Goal: Task Accomplishment & Management: Manage account settings

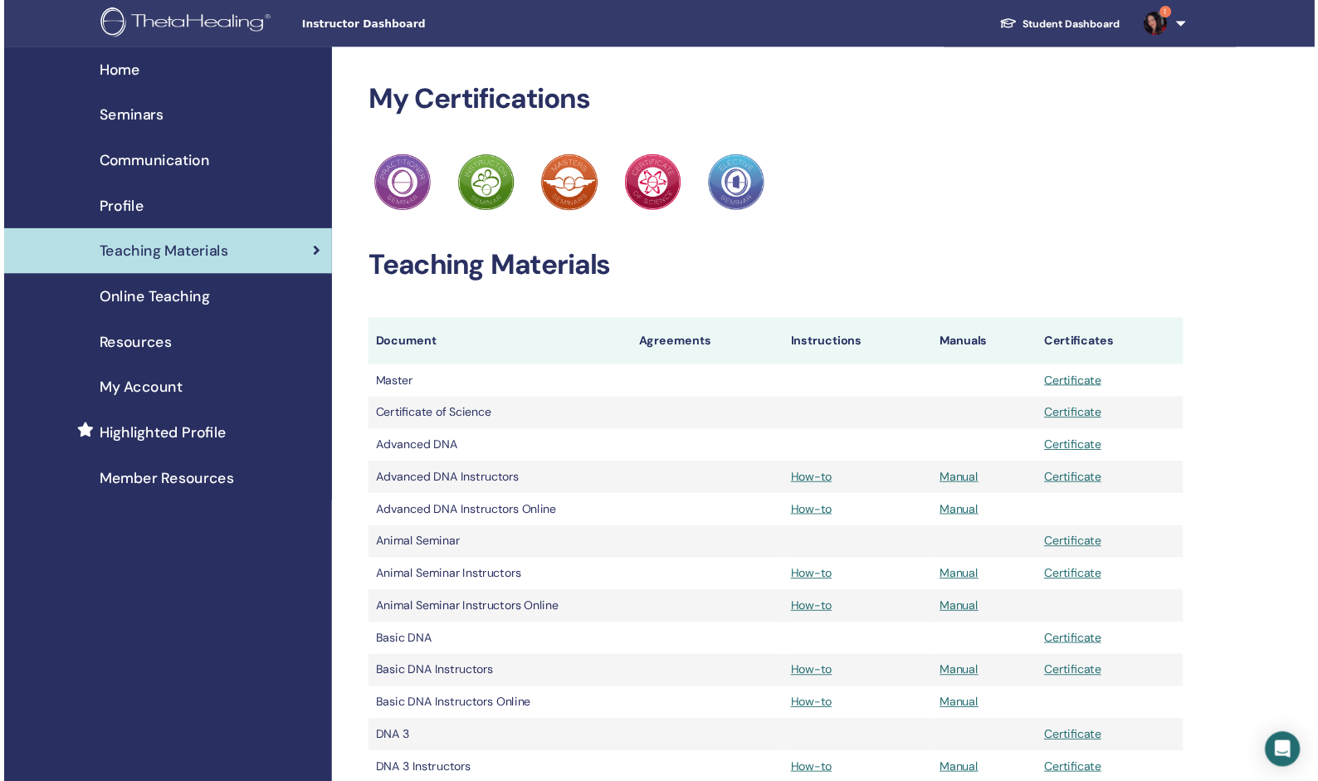
scroll to position [831, 0]
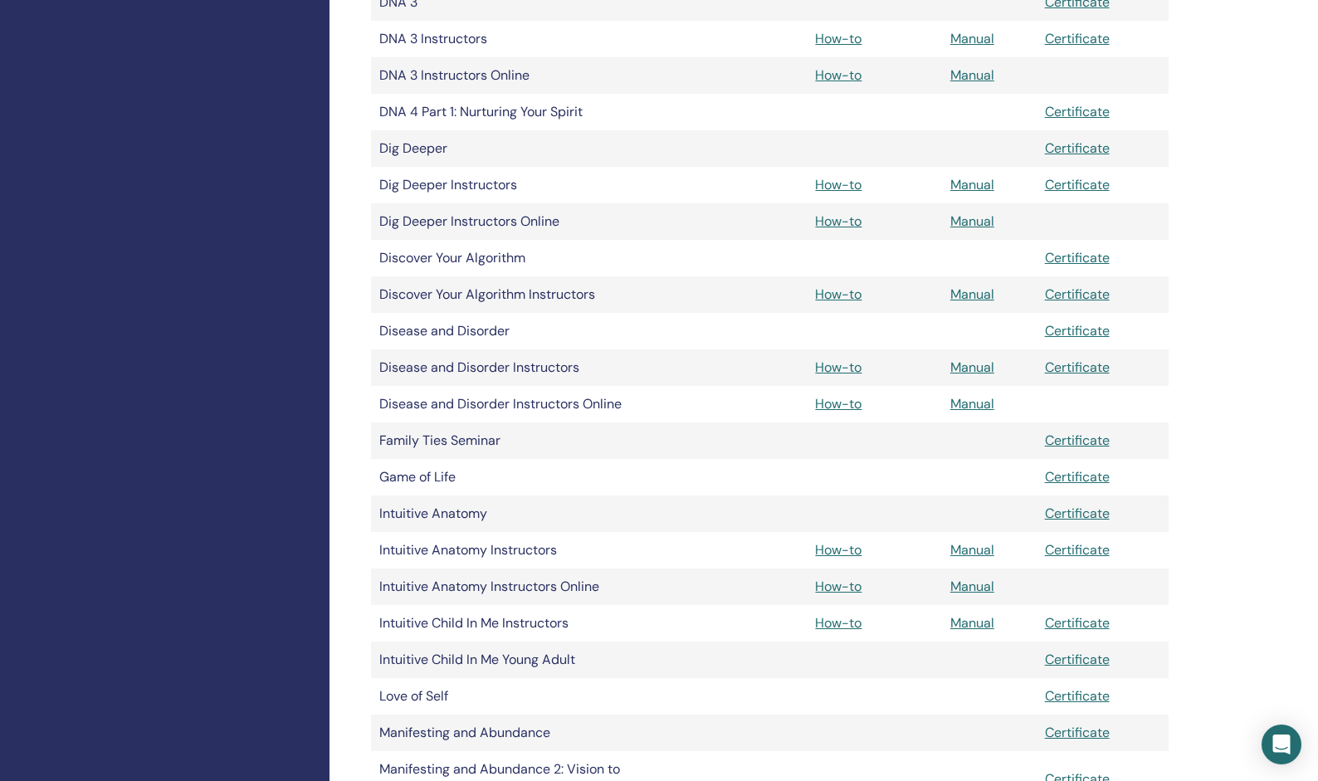
click at [243, 235] on div "Home Seminars Communication Profile Teaching Materials Online Teaching" at bounding box center [165, 747] width 330 height 3050
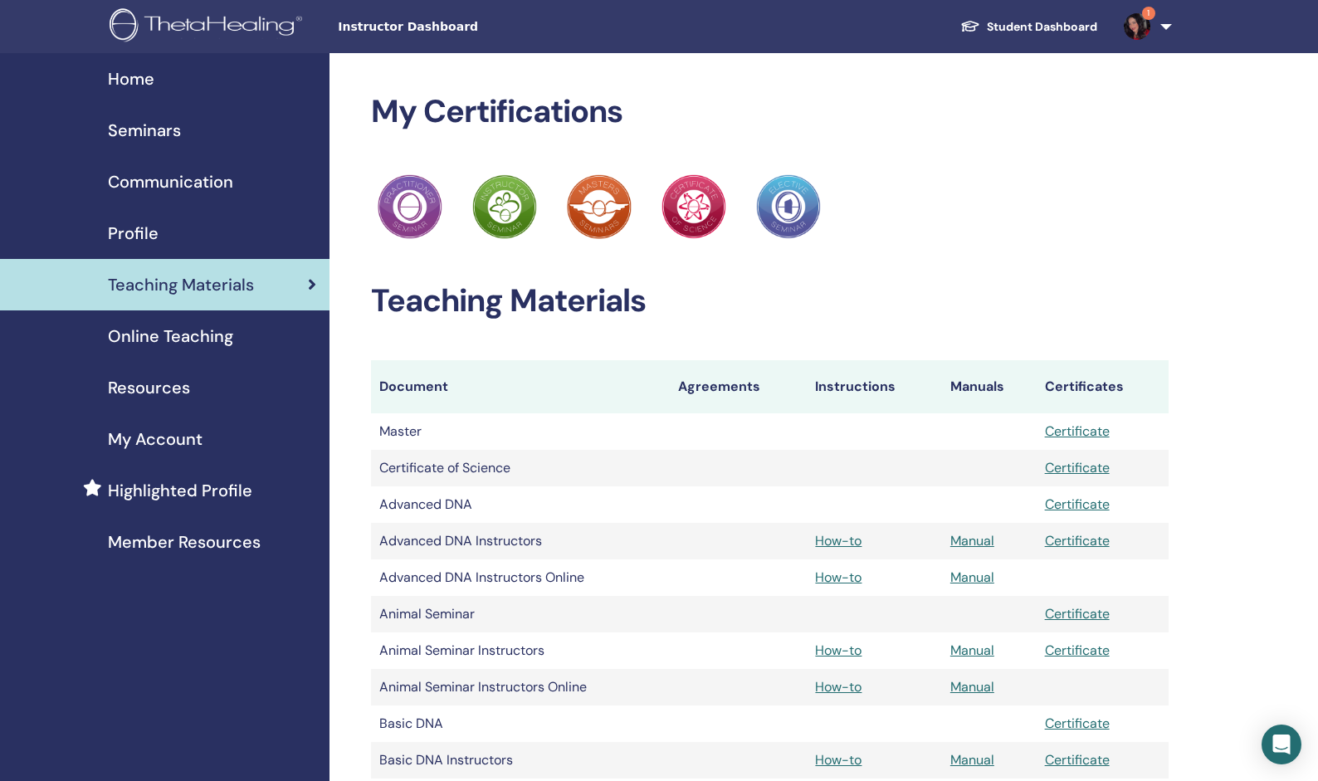
scroll to position [0, 0]
click at [613, 452] on td "Certificate of Science" at bounding box center [520, 468] width 299 height 37
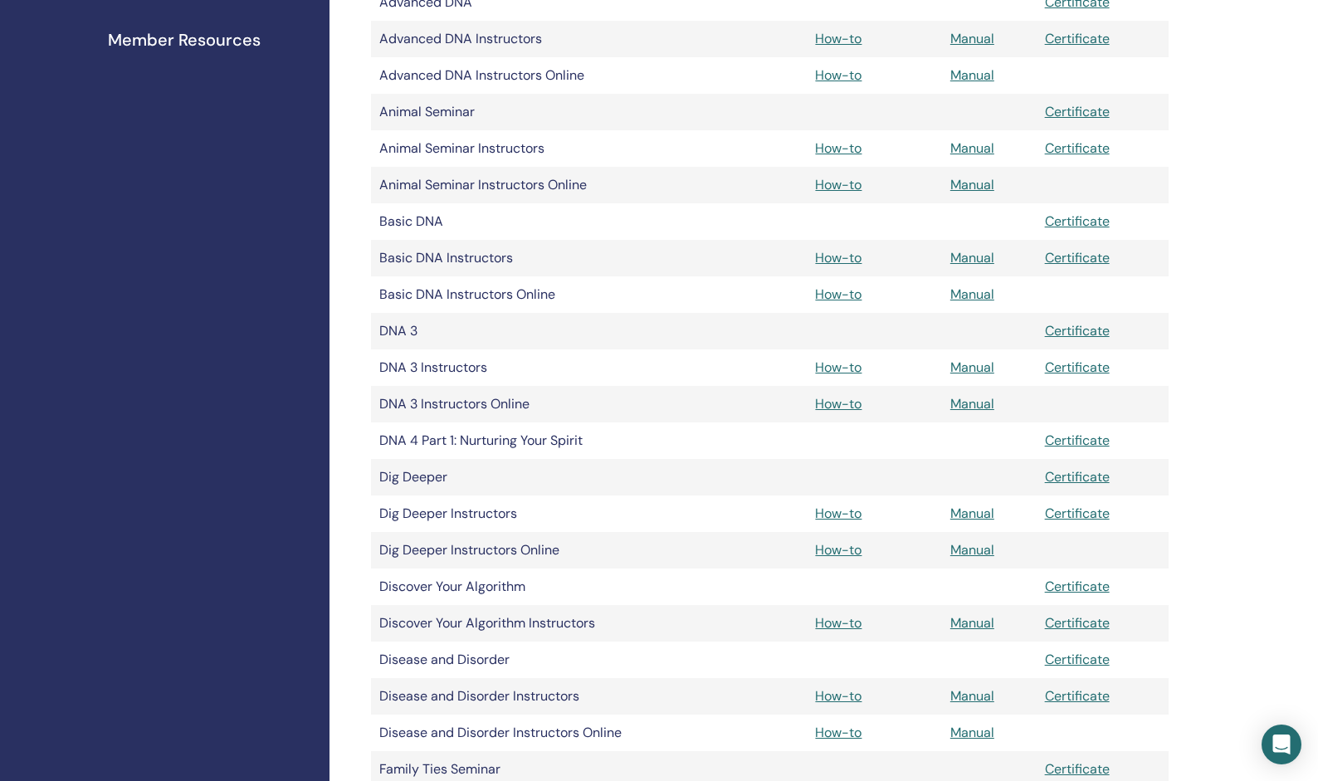
scroll to position [519, 0]
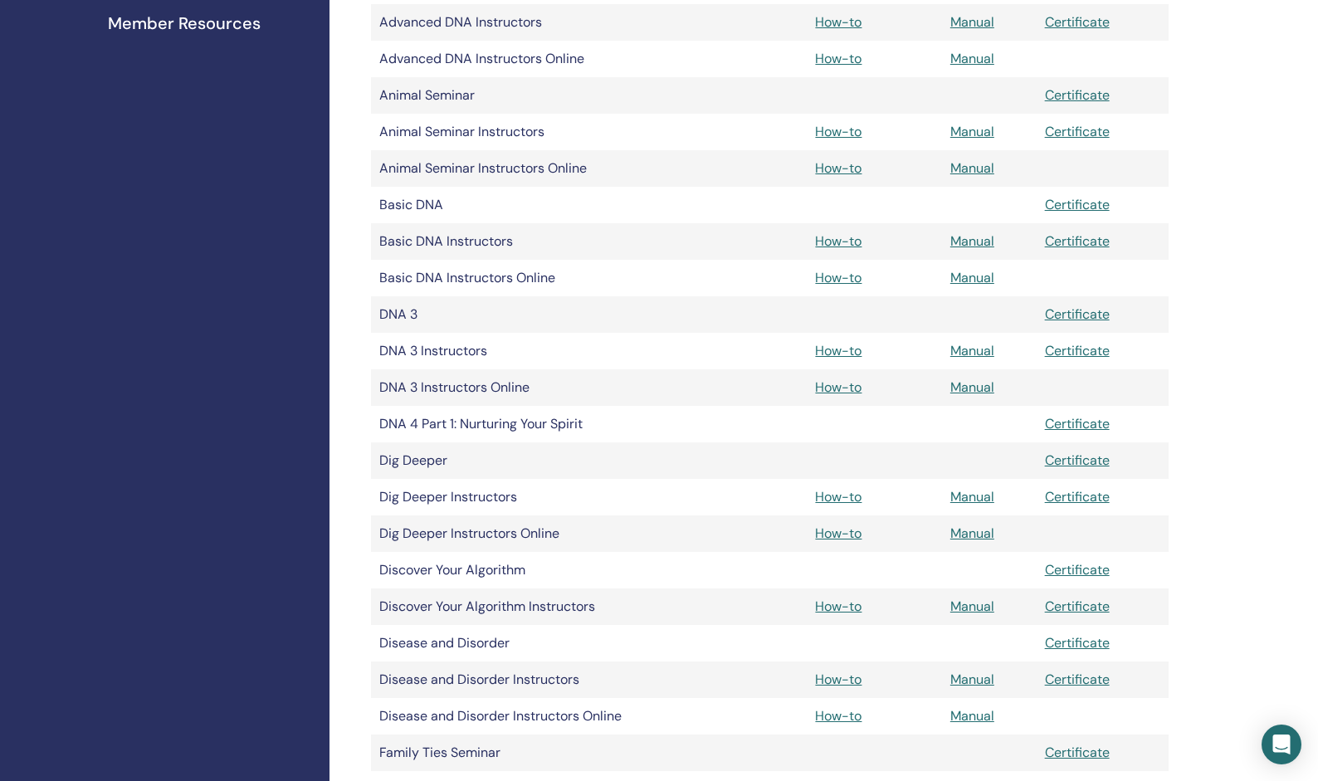
click at [297, 48] on link "Member Resources" at bounding box center [165, 23] width 330 height 51
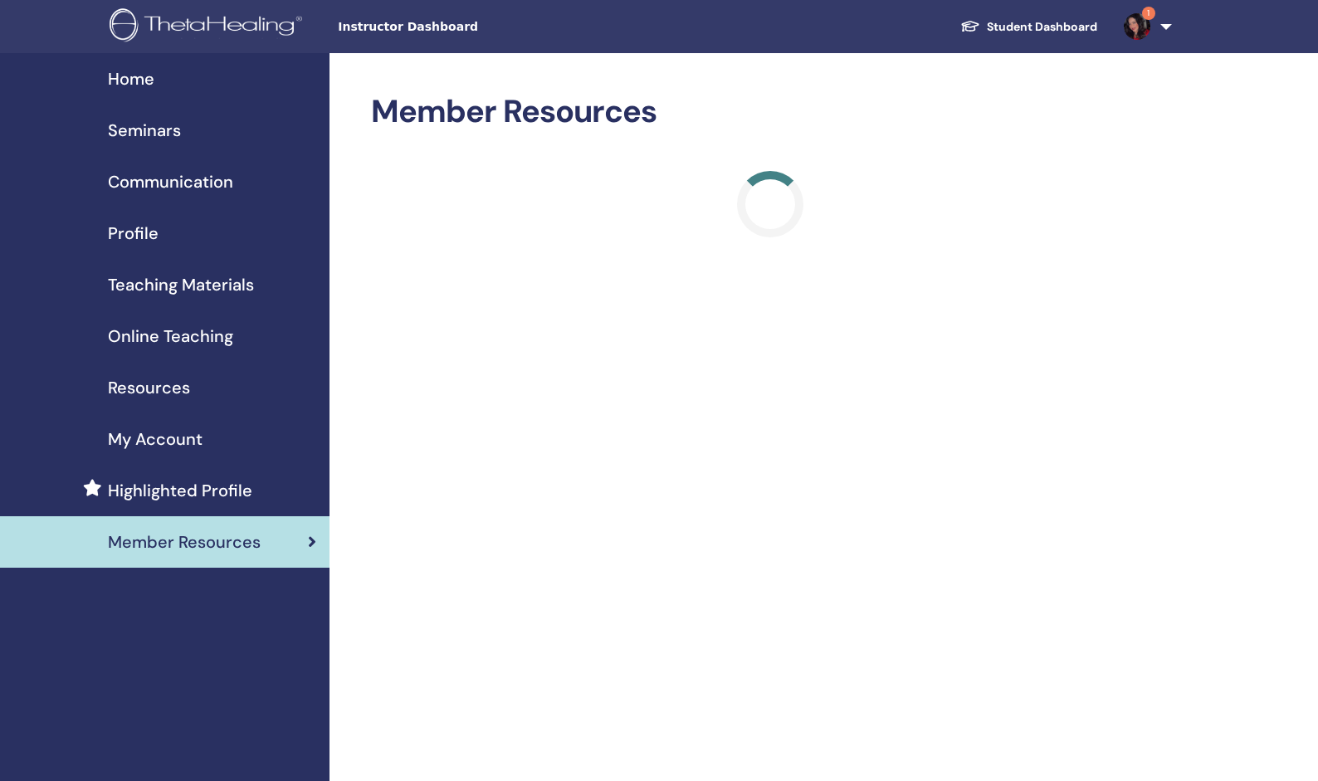
scroll to position [-14, 0]
click at [144, 124] on link "Seminars" at bounding box center [165, 130] width 330 height 51
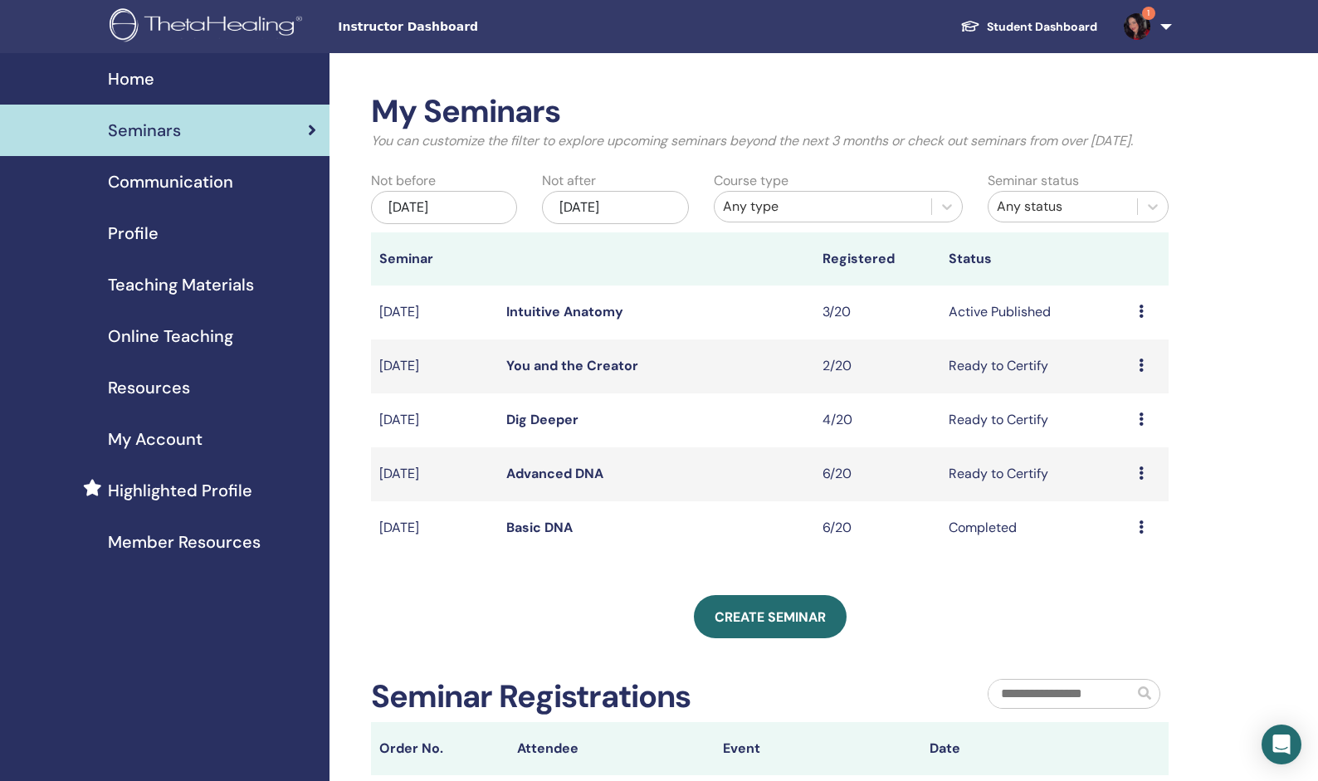
click at [556, 364] on link "You and the Creator" at bounding box center [572, 365] width 132 height 17
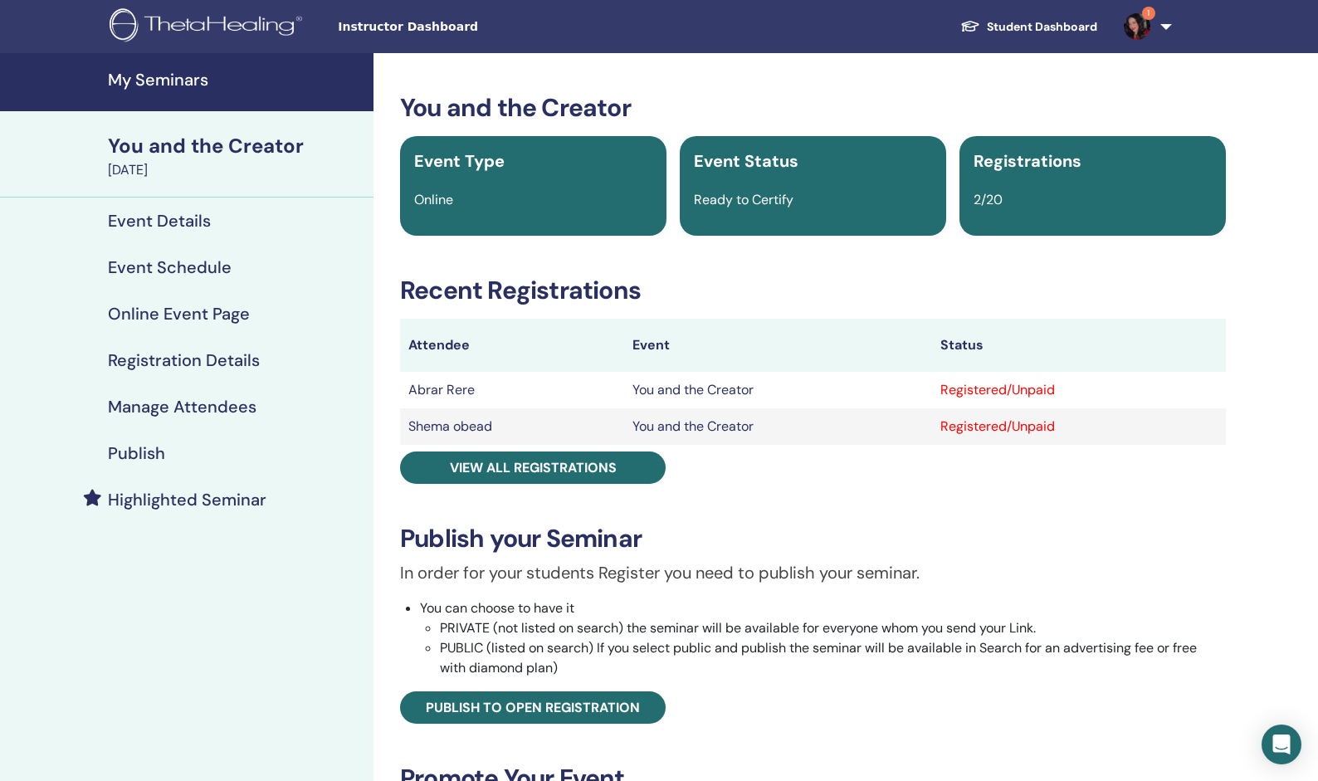
click at [208, 269] on h4 "Event Schedule" at bounding box center [170, 267] width 124 height 20
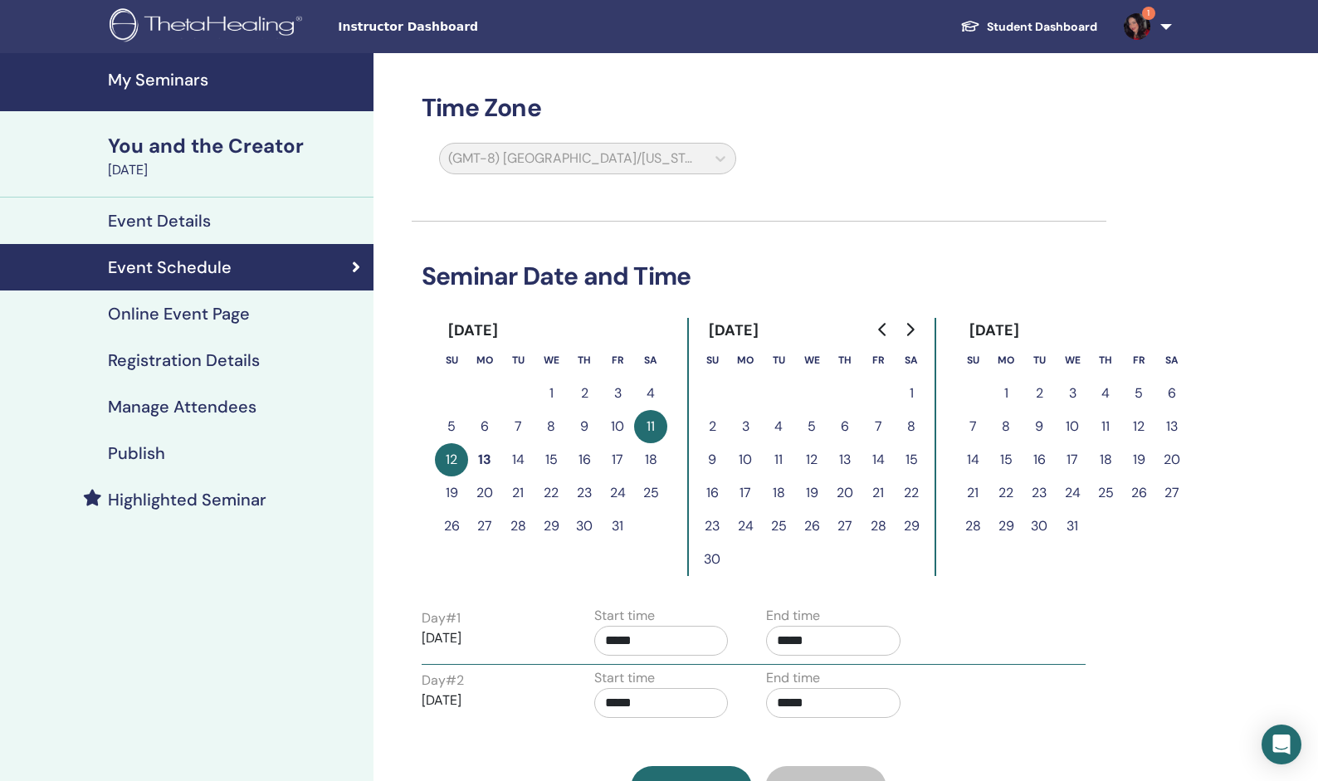
click at [276, 349] on link "Registration Details" at bounding box center [187, 360] width 374 height 46
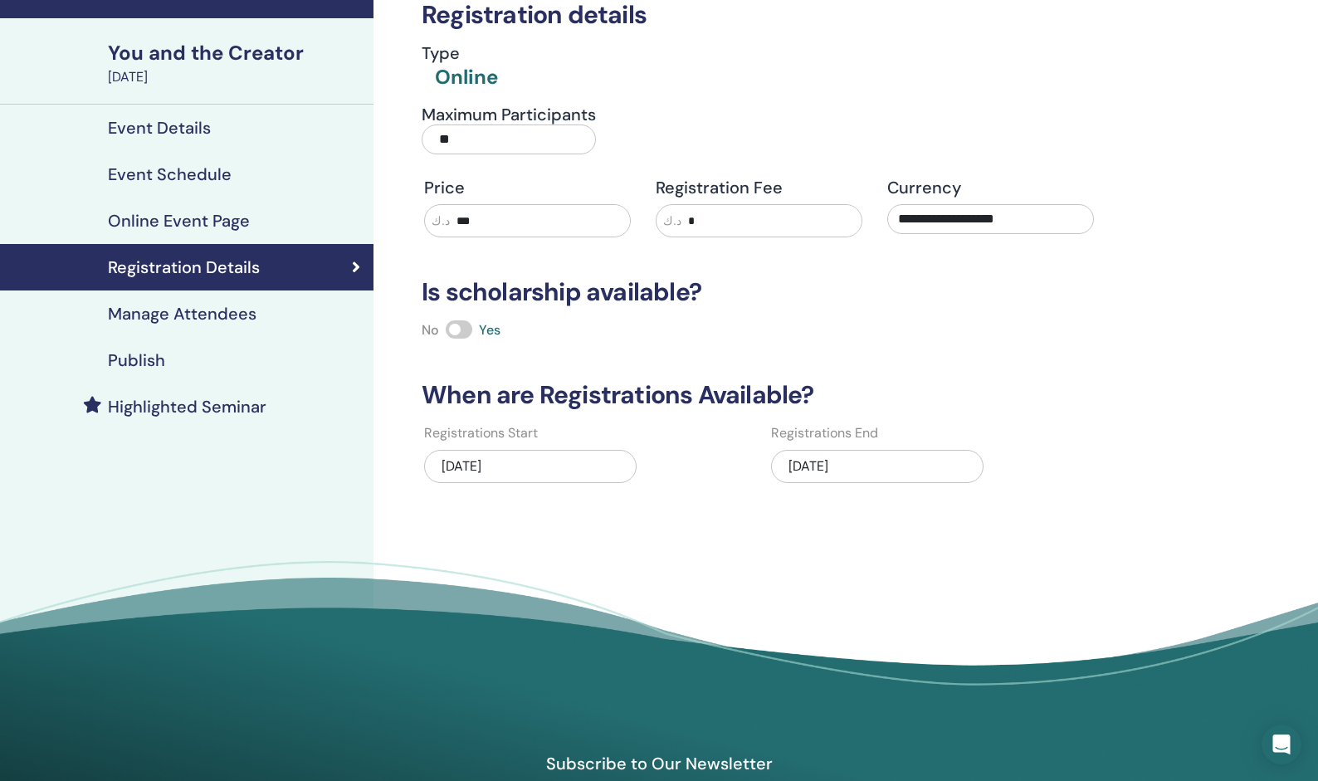
scroll to position [94, 0]
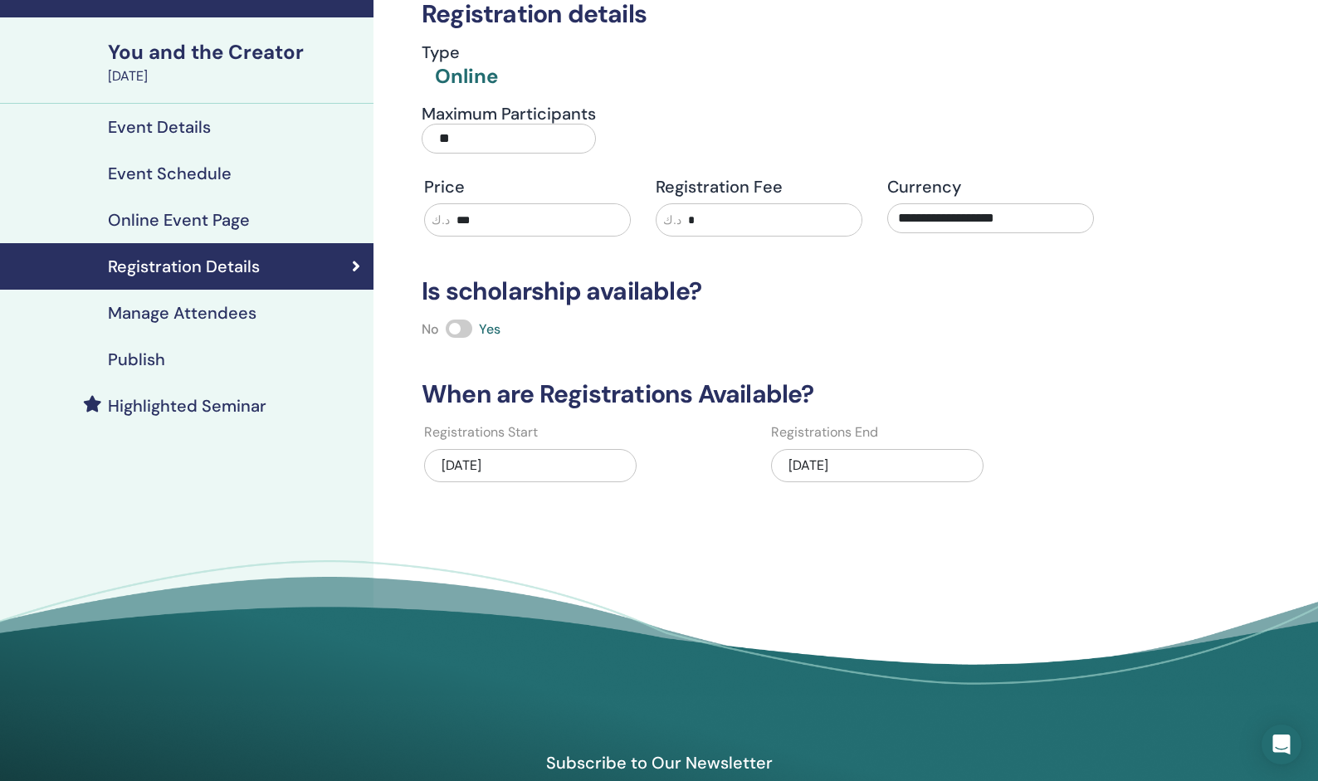
click at [165, 175] on h4 "Event Schedule" at bounding box center [170, 174] width 124 height 20
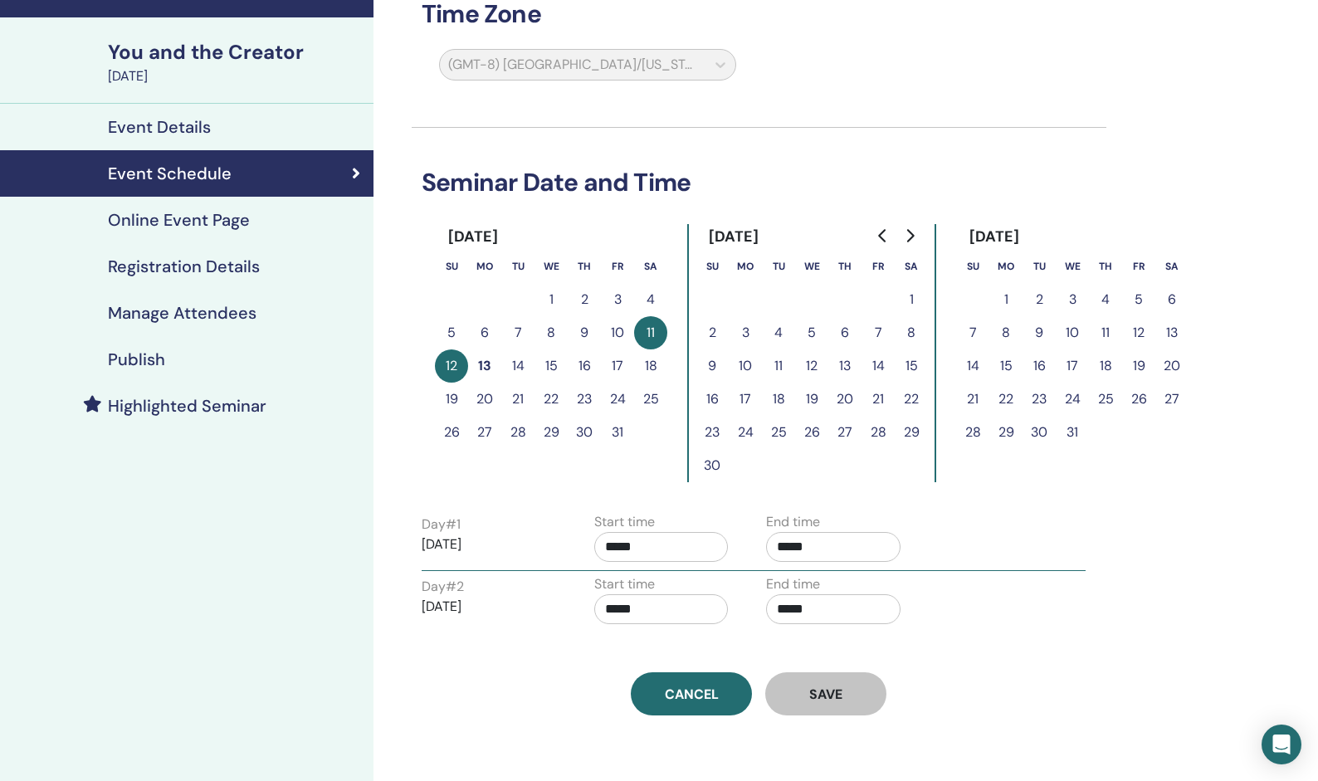
click at [463, 694] on div "Cancel Save" at bounding box center [759, 693] width 695 height 43
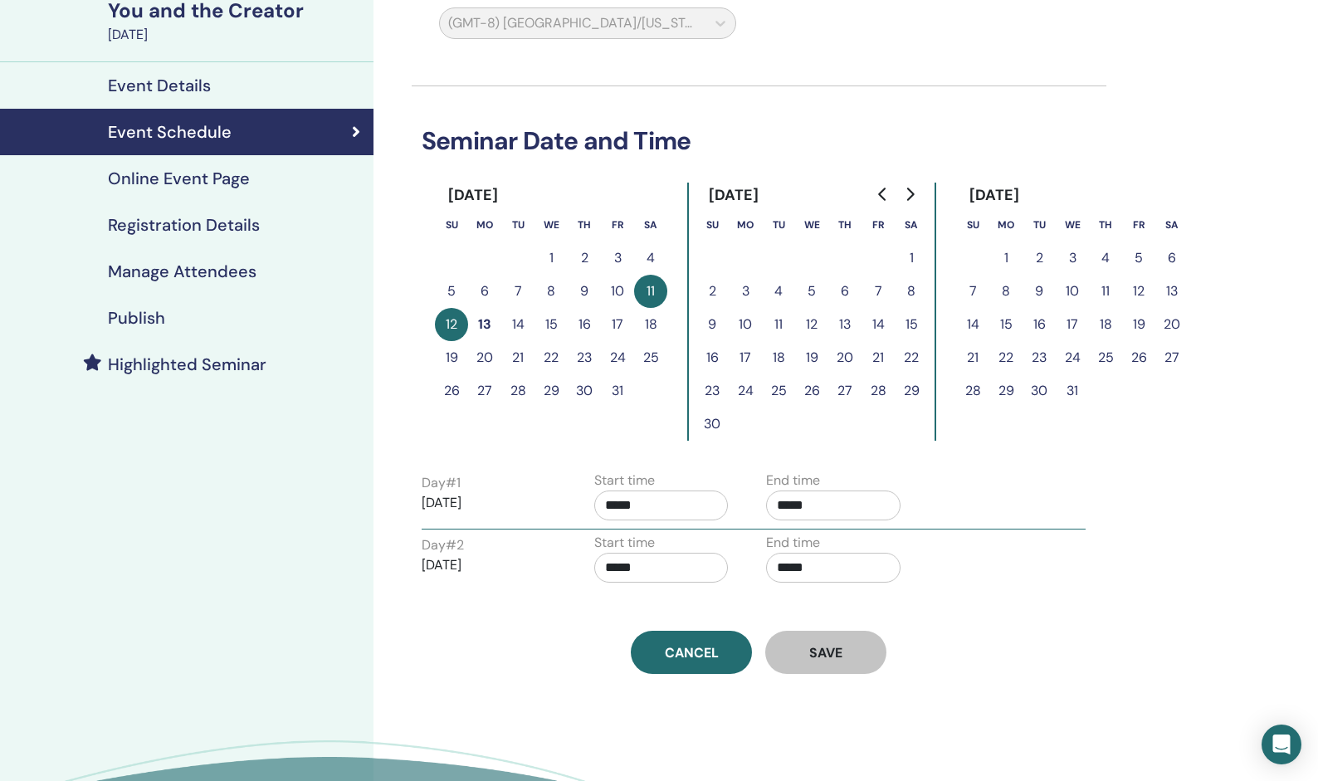
scroll to position [123, 0]
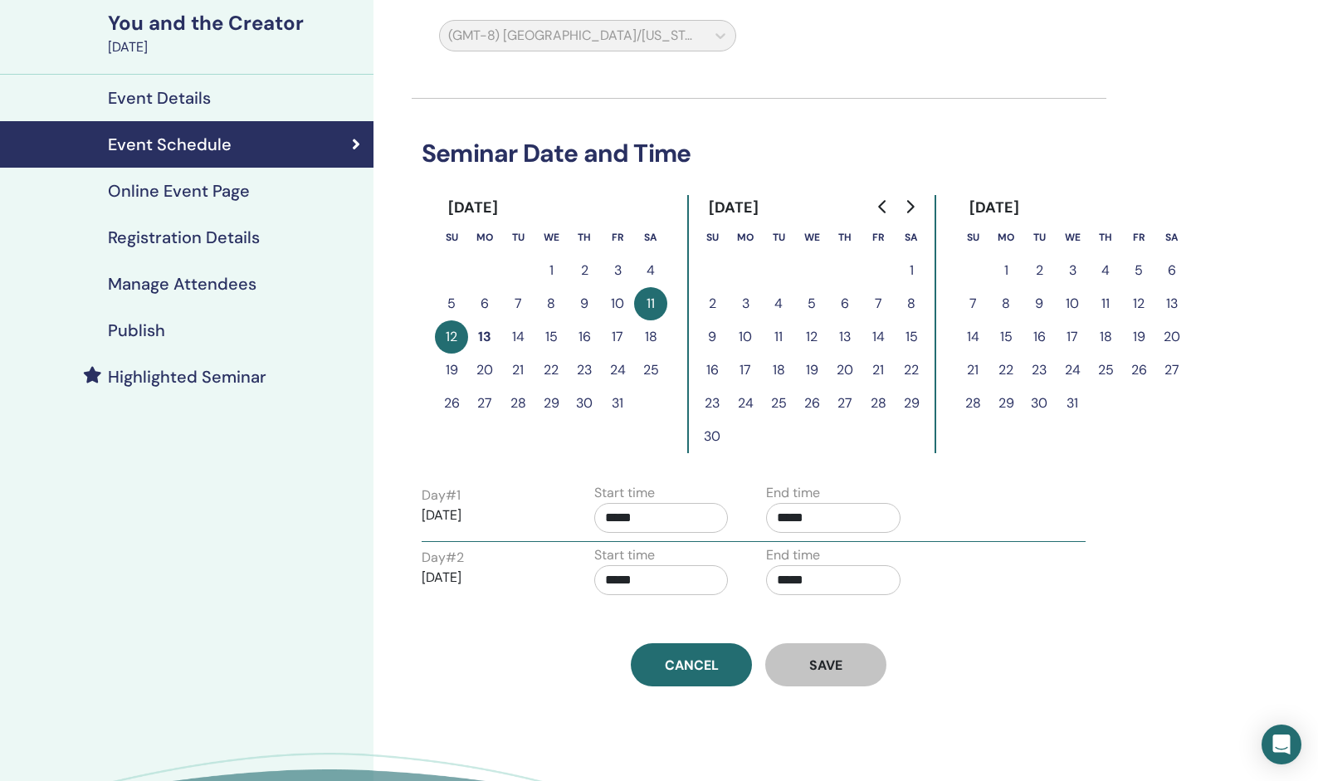
click at [227, 192] on h4 "Online Event Page" at bounding box center [179, 191] width 142 height 20
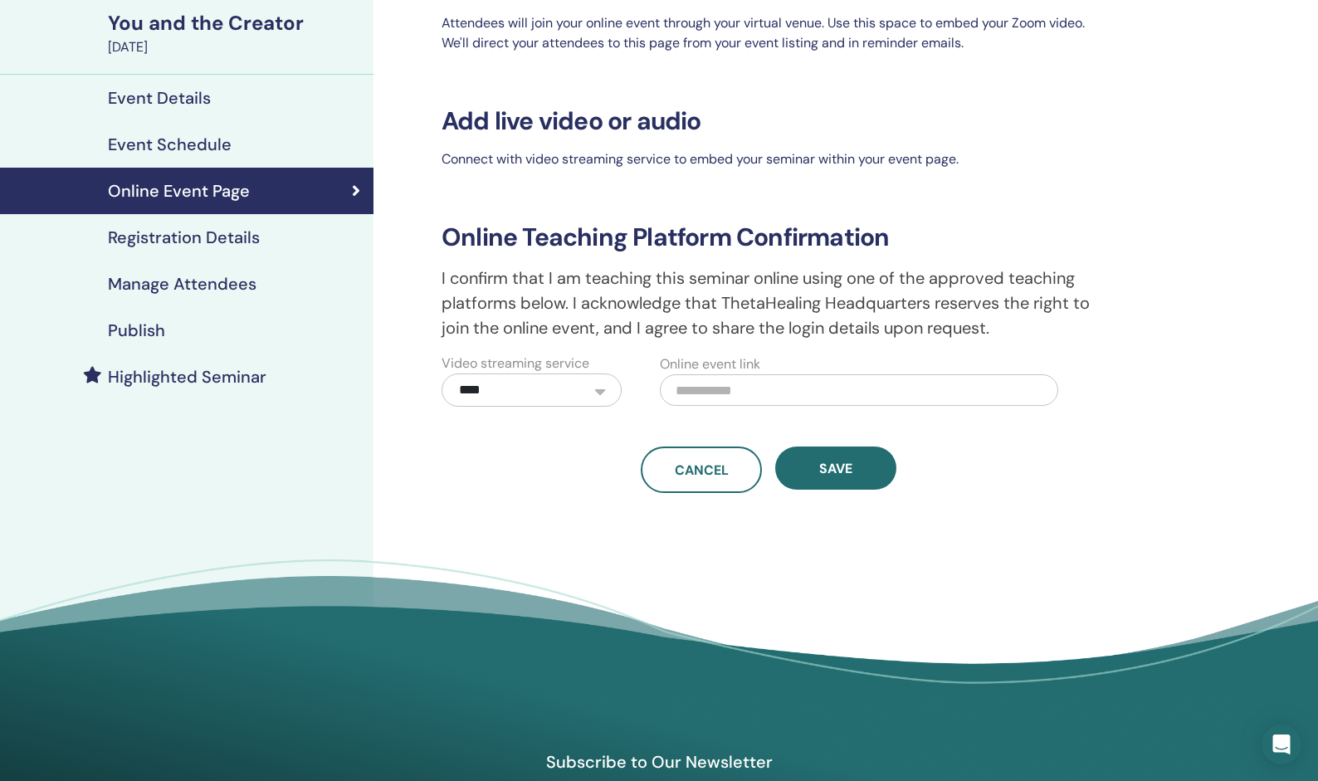
click at [220, 237] on h4 "Registration Details" at bounding box center [184, 237] width 152 height 20
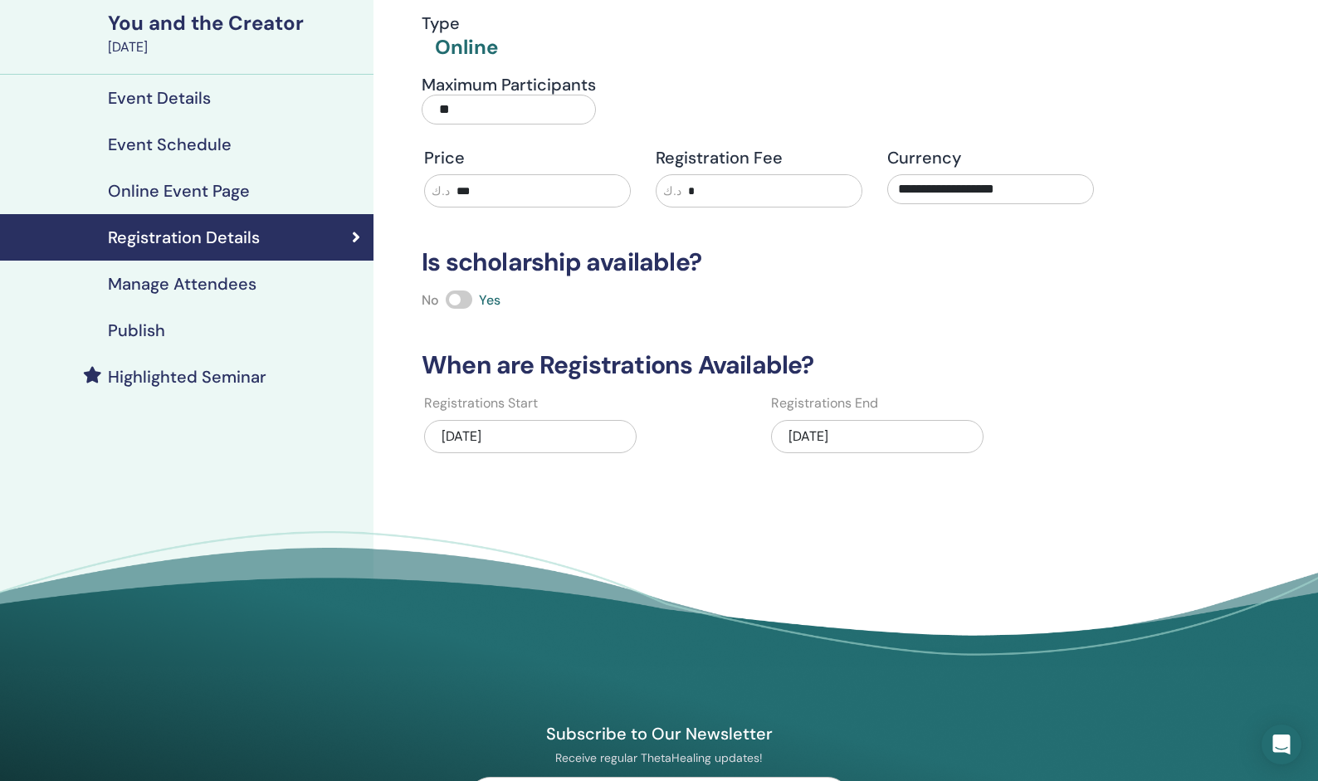
click at [875, 436] on div "10/12/2025" at bounding box center [877, 436] width 213 height 33
click at [846, 440] on div "10/12/2025" at bounding box center [877, 436] width 213 height 33
click at [846, 439] on div "10/12/2025" at bounding box center [877, 436] width 213 height 33
click at [821, 435] on div "10/12/2025" at bounding box center [877, 436] width 213 height 33
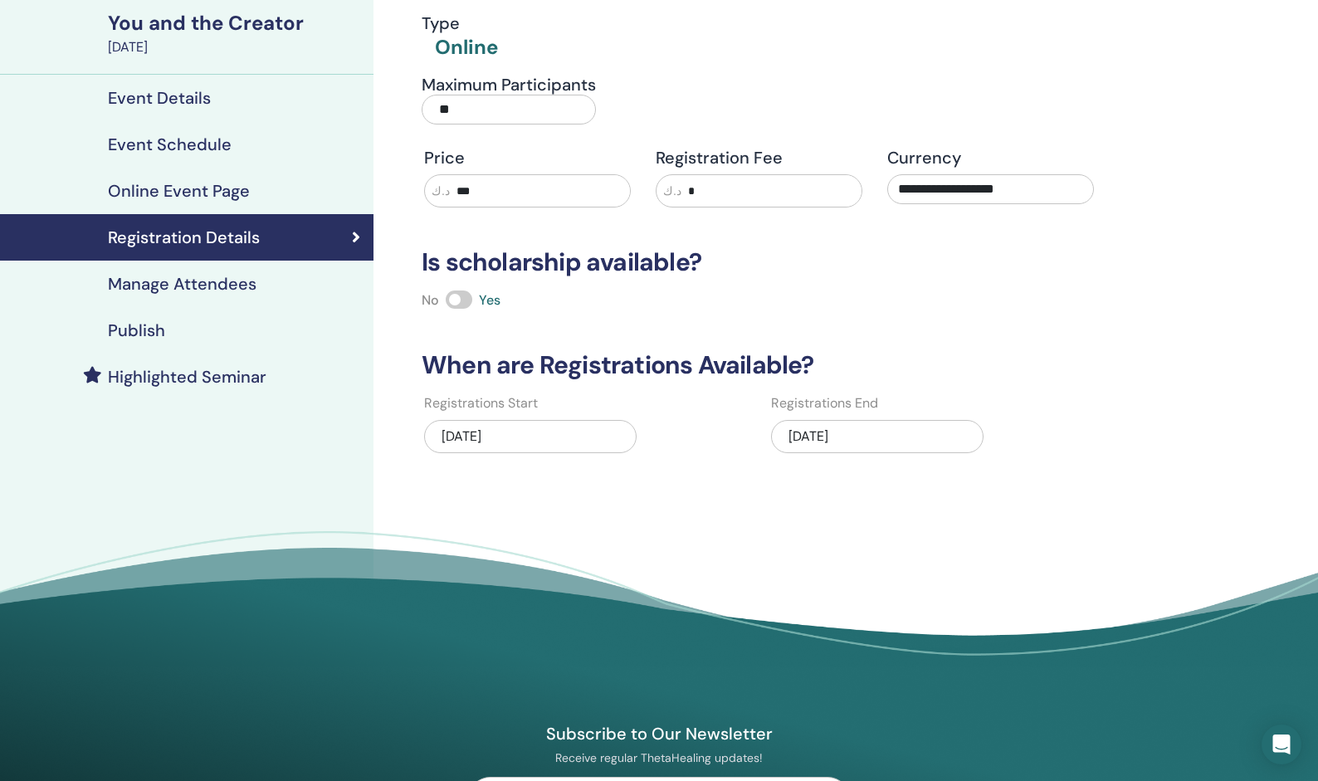
drag, startPoint x: 876, startPoint y: 437, endPoint x: 781, endPoint y: 438, distance: 94.6
click at [781, 438] on div "10/12/2025" at bounding box center [877, 436] width 213 height 33
click at [858, 435] on div "10/12/2025" at bounding box center [877, 436] width 213 height 33
click at [838, 435] on div "10/12/2025" at bounding box center [877, 436] width 213 height 33
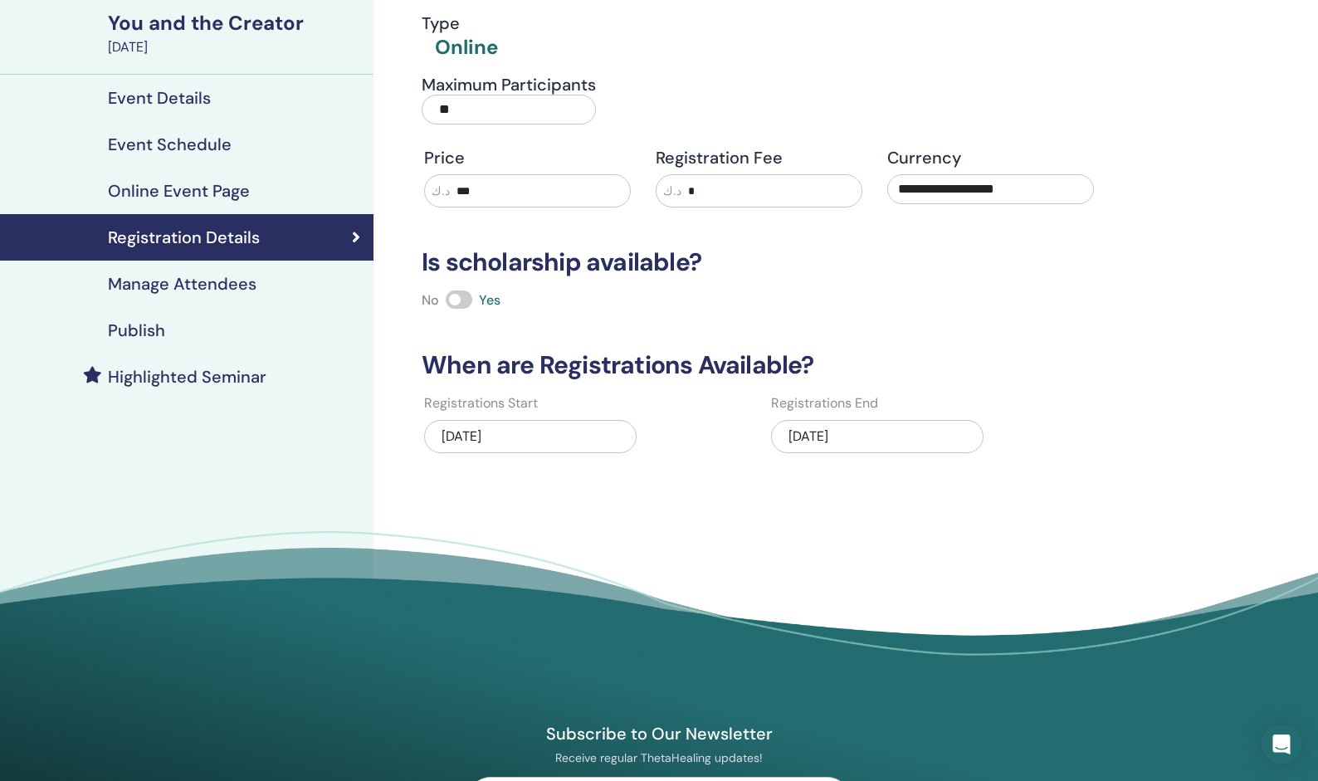
click at [838, 435] on div "10/12/2025" at bounding box center [877, 436] width 213 height 33
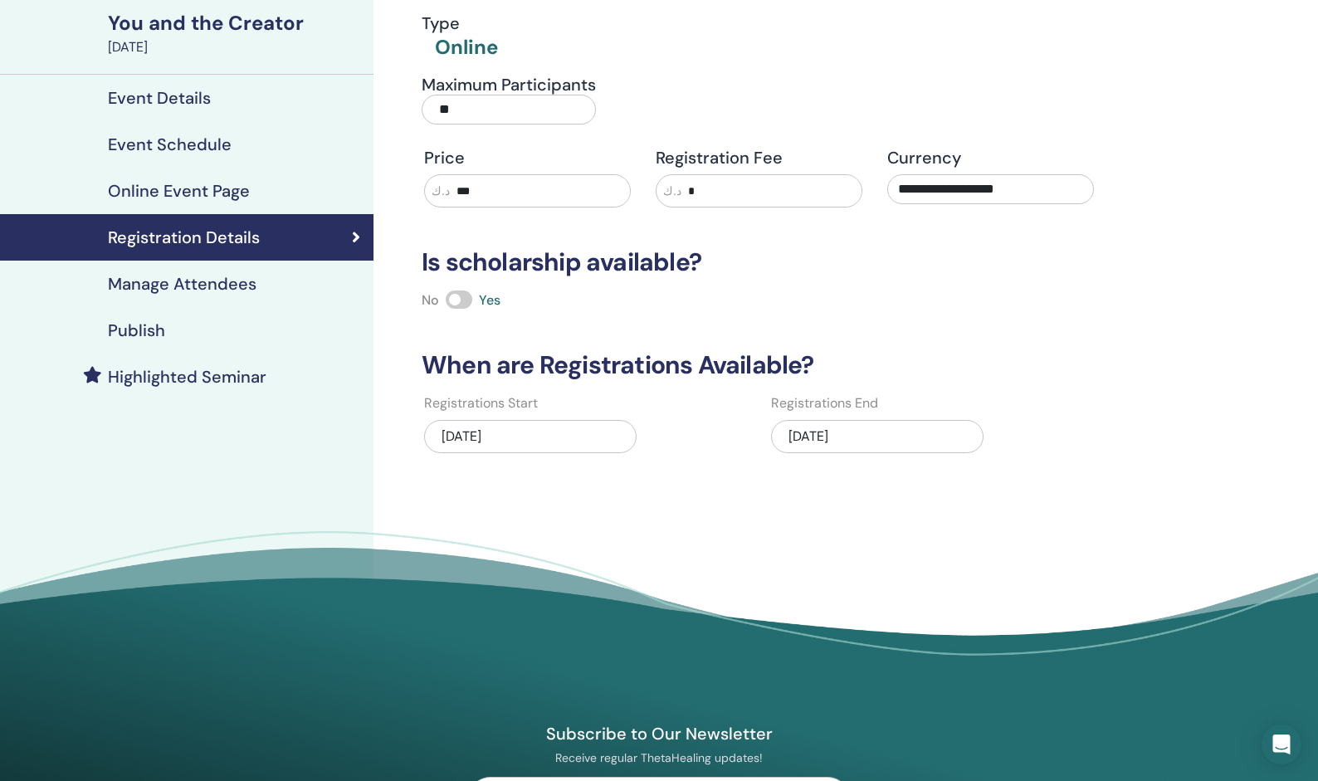
click at [179, 91] on h4 "Event Details" at bounding box center [159, 98] width 103 height 20
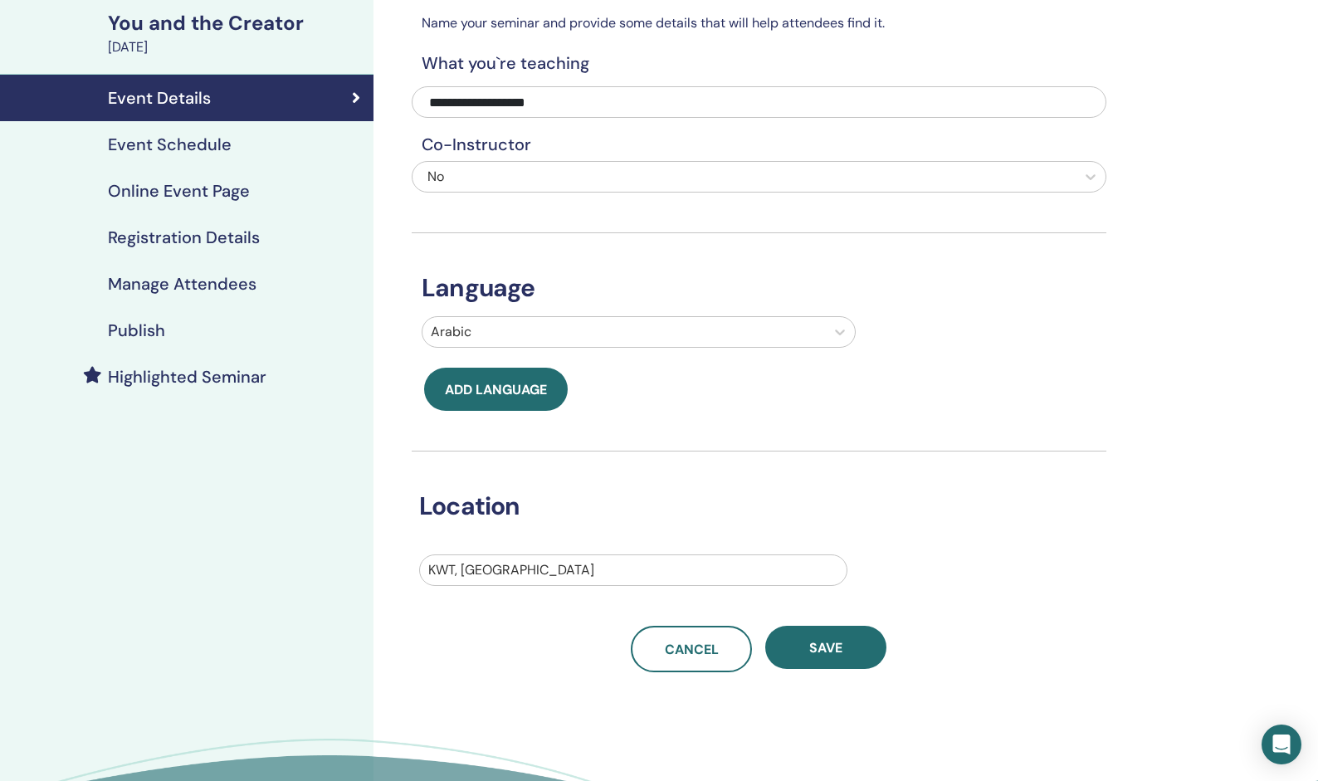
click at [184, 139] on h4 "Event Schedule" at bounding box center [170, 144] width 124 height 20
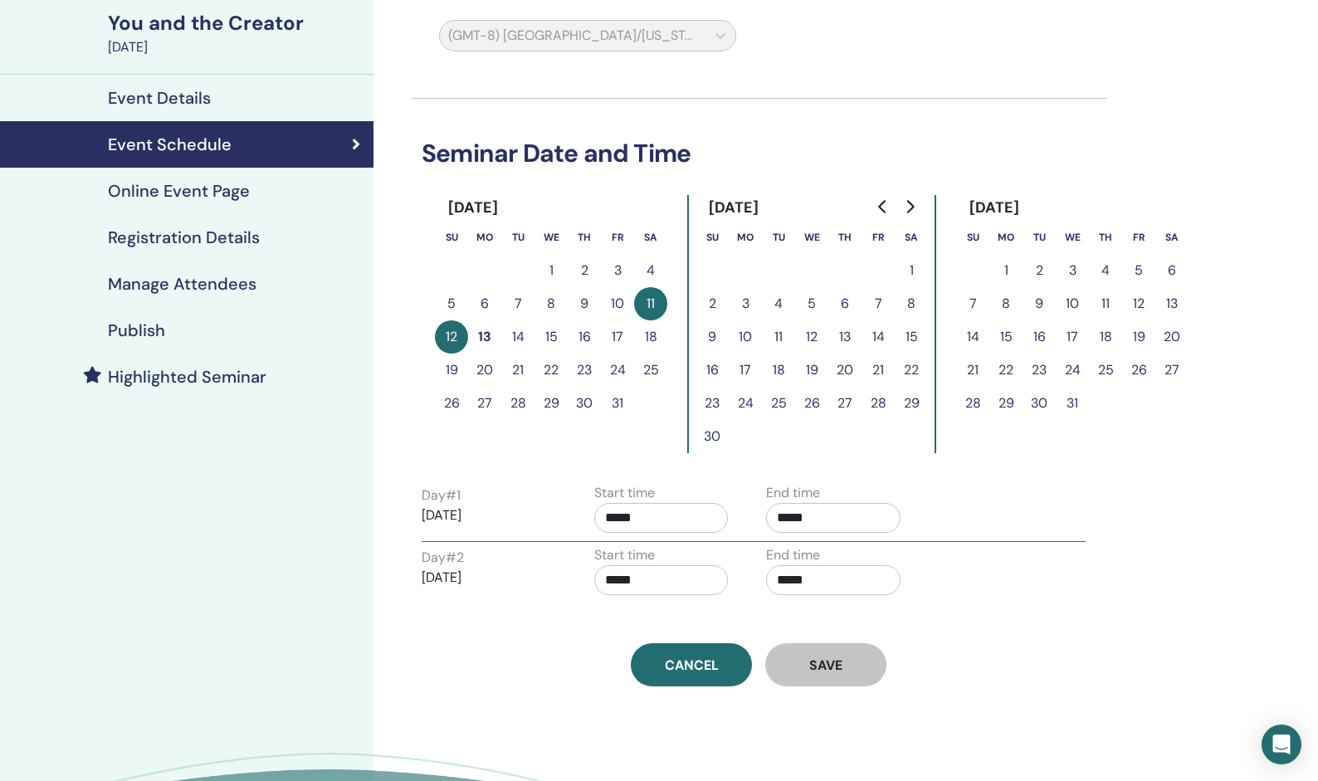
click at [491, 335] on button "13" at bounding box center [484, 336] width 33 height 33
drag, startPoint x: 488, startPoint y: 335, endPoint x: 688, endPoint y: 308, distance: 201.9
click at [674, 307] on div "October 2025 Su Mo Tu We Th Fr Sa 1 2 3 4 5 6 7 8 9 10 11 12 13 14 15 16 17 18 …" at bounding box center [759, 324] width 648 height 258
click at [178, 24] on div "You and the Creator" at bounding box center [236, 23] width 256 height 28
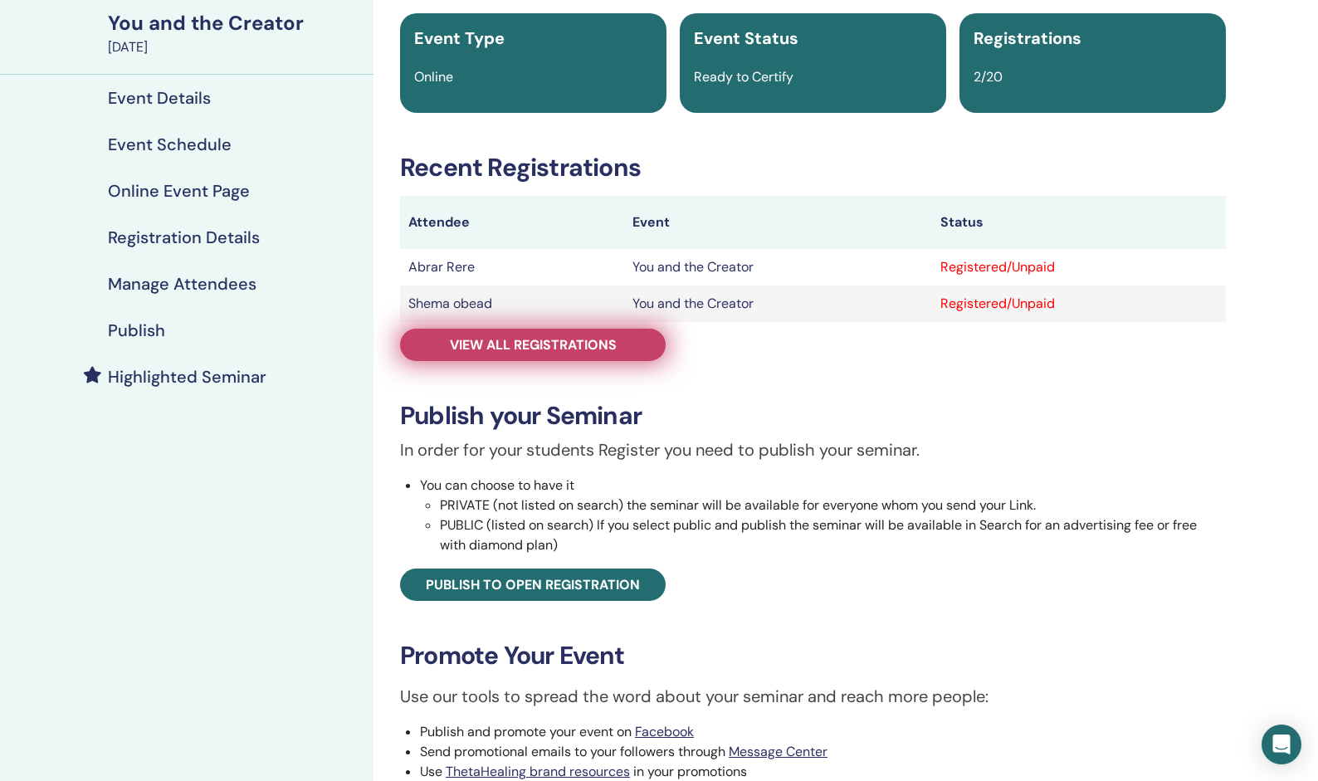
click at [570, 348] on span "View all registrations" at bounding box center [533, 344] width 167 height 17
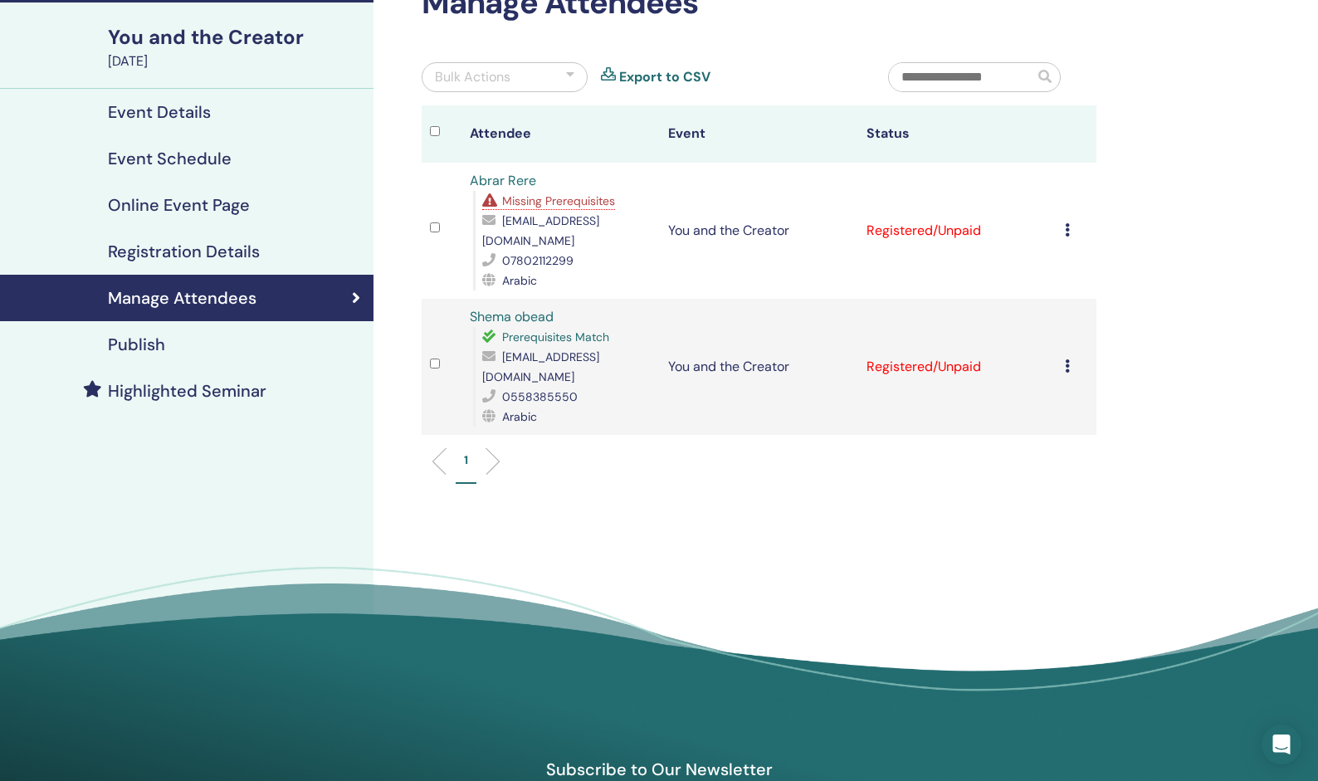
scroll to position [109, 0]
click at [196, 427] on div "My Seminars You and the Creator October 11, 2025 Event Details Event Schedule O…" at bounding box center [187, 338] width 374 height 789
click at [169, 43] on div "You and the Creator" at bounding box center [236, 37] width 256 height 28
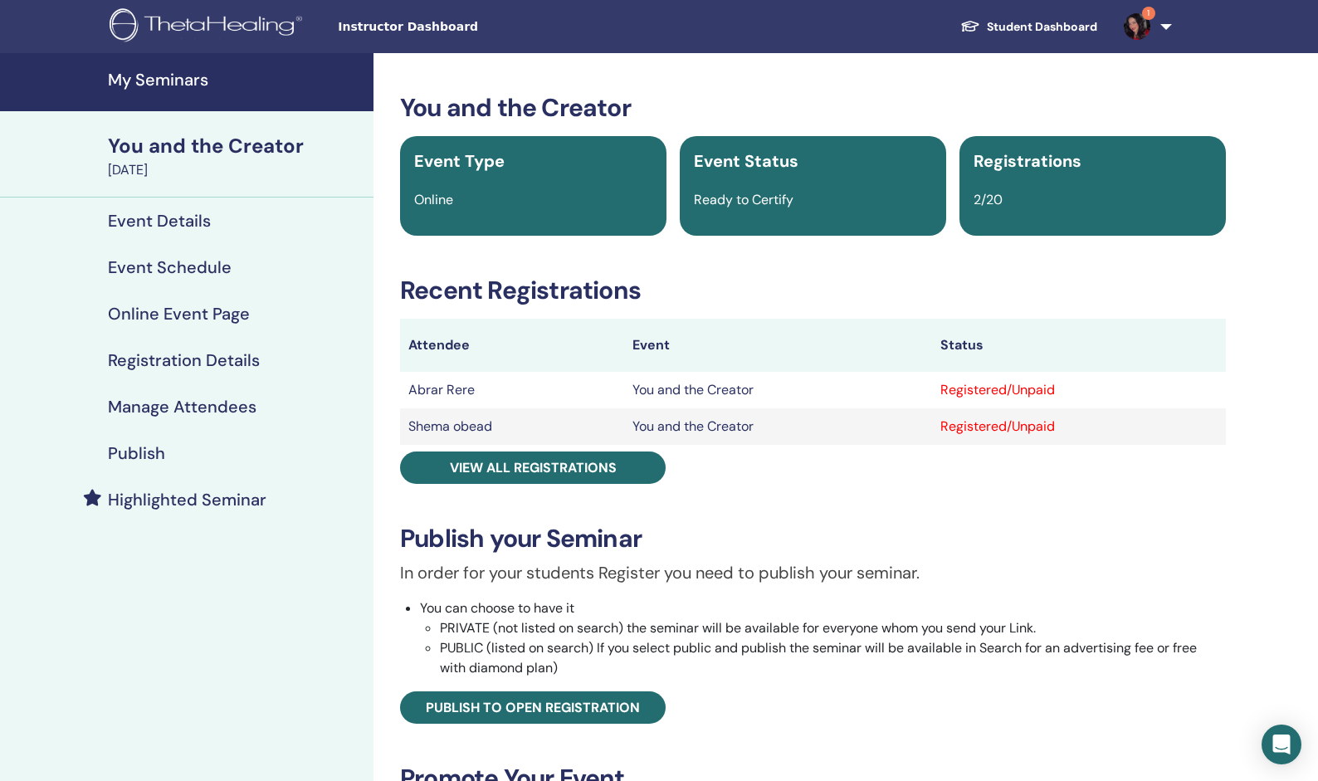
scroll to position [-7, 0]
click at [173, 83] on h4 "My Seminars" at bounding box center [236, 80] width 256 height 20
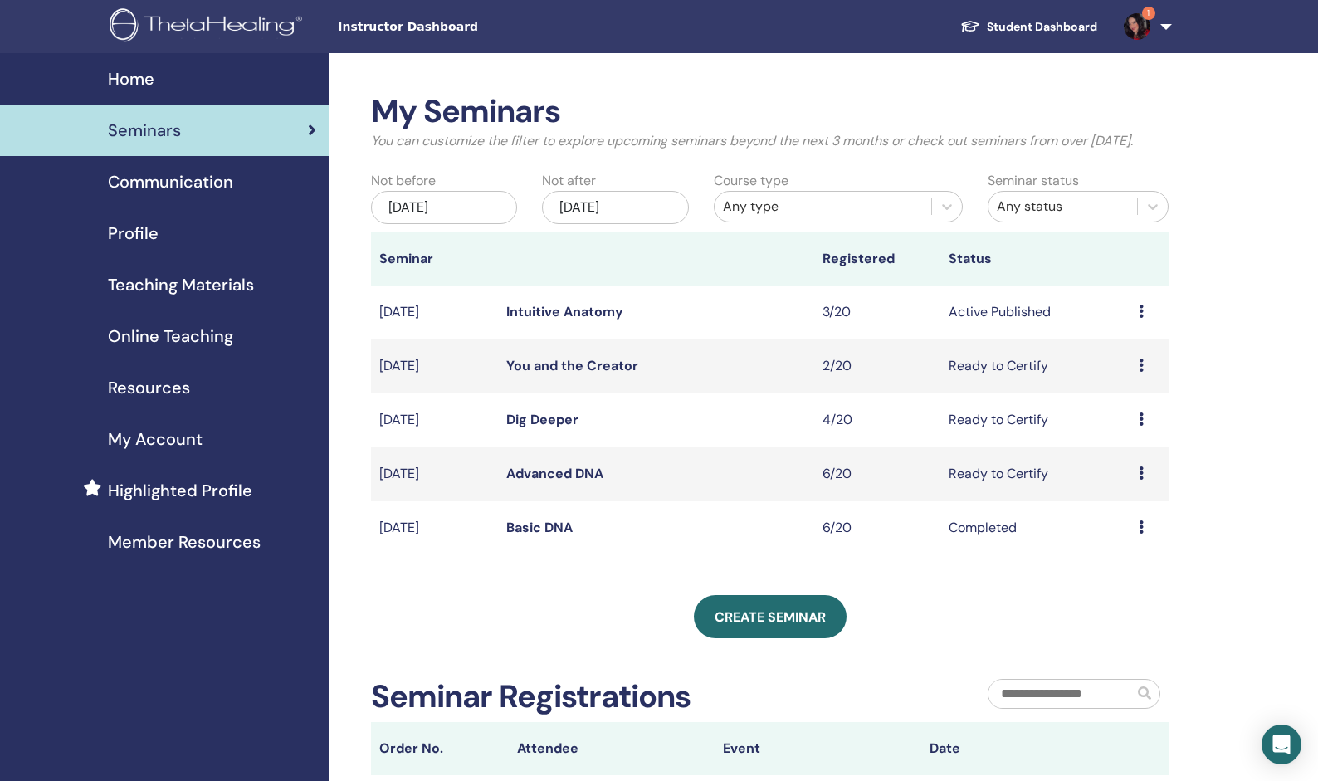
click at [557, 522] on link "Basic DNA" at bounding box center [539, 527] width 66 height 17
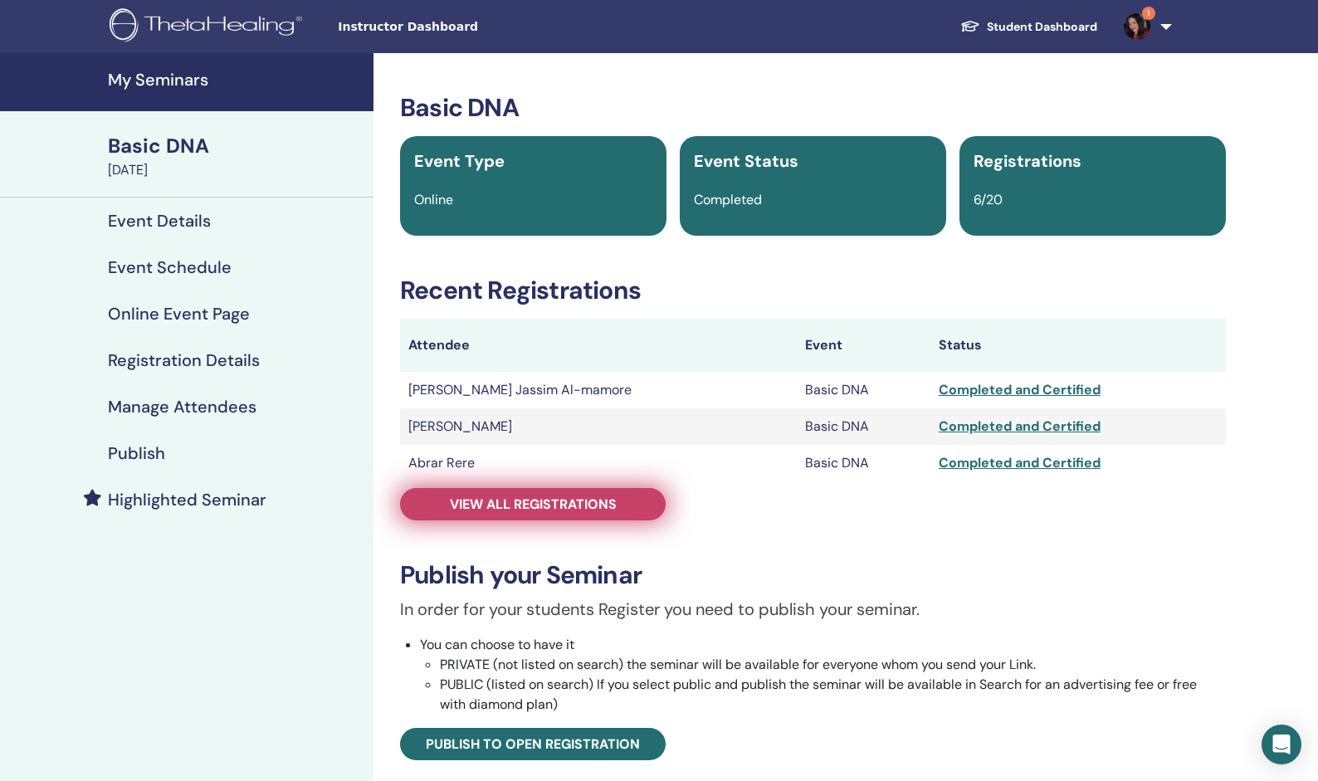
click at [593, 501] on span "View all registrations" at bounding box center [533, 504] width 167 height 17
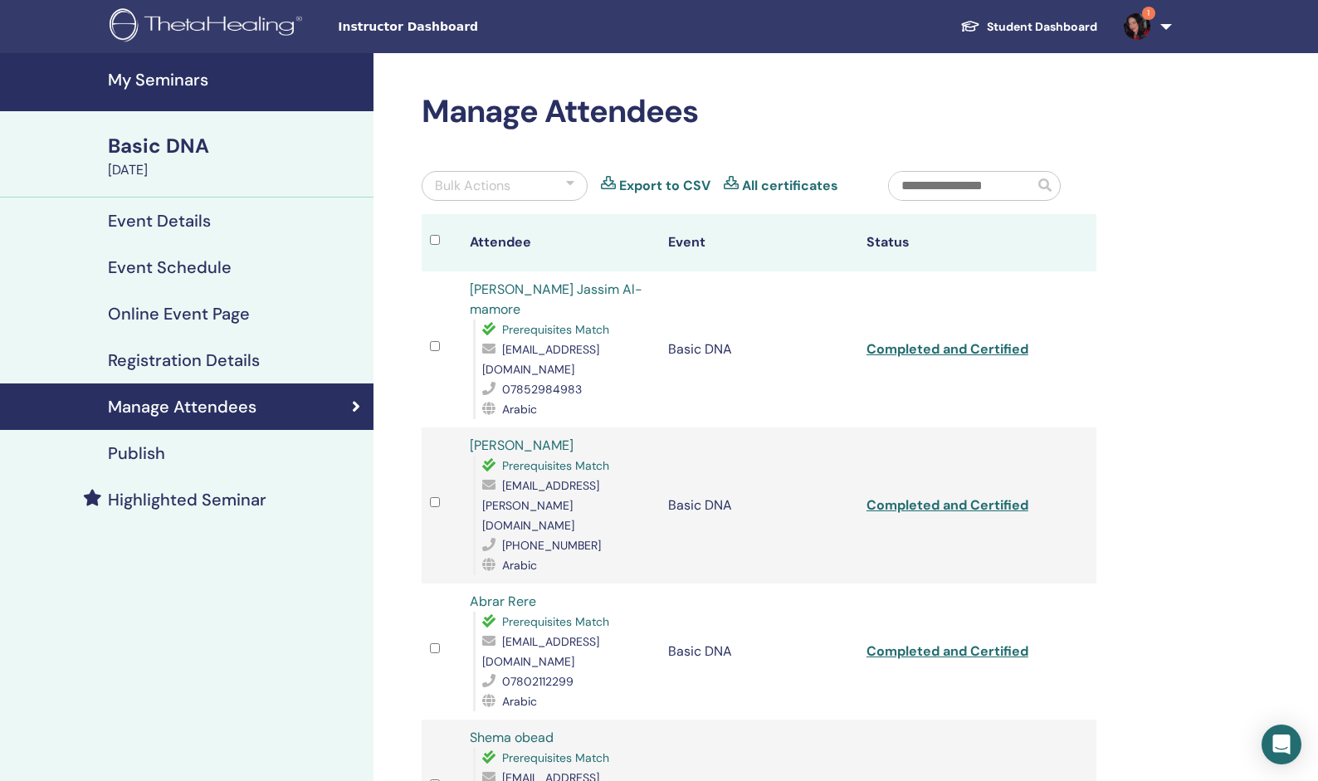
click at [757, 584] on td "Basic DNA" at bounding box center [759, 652] width 198 height 136
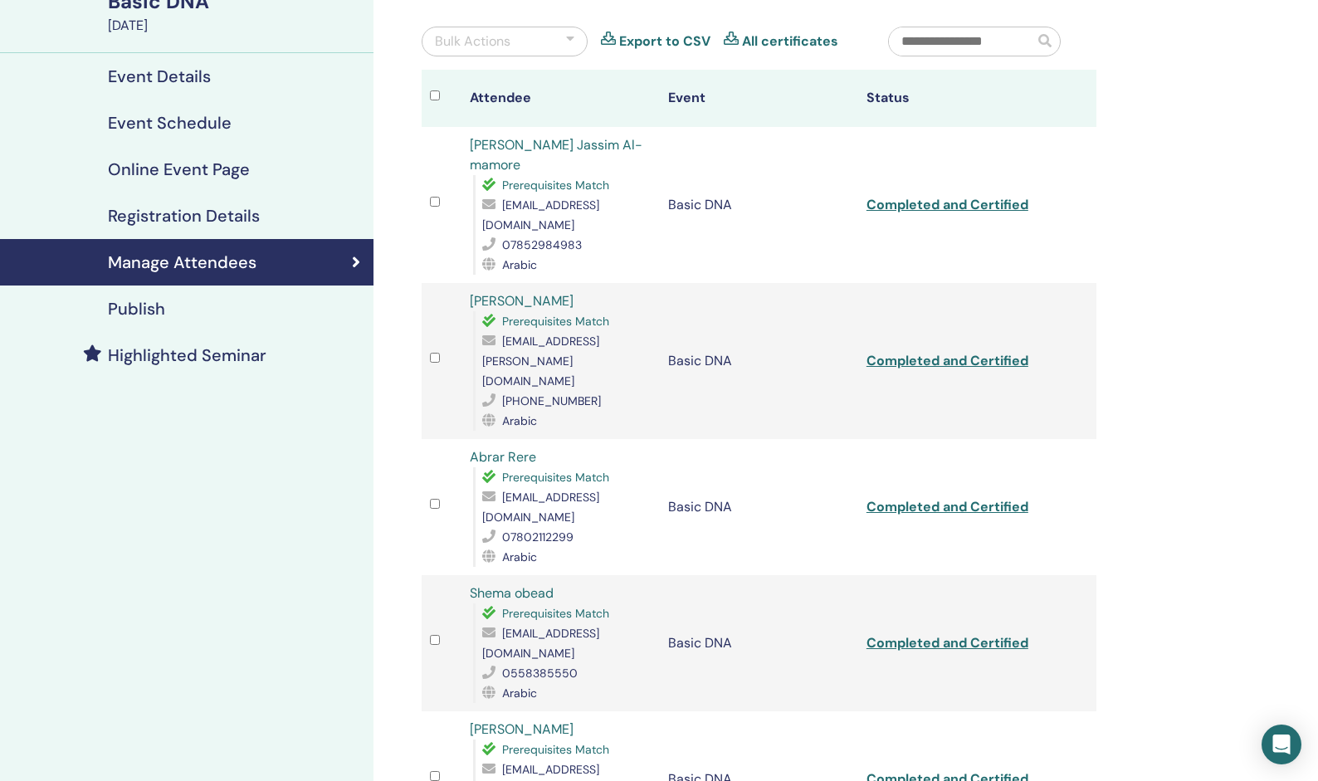
scroll to position [182, 0]
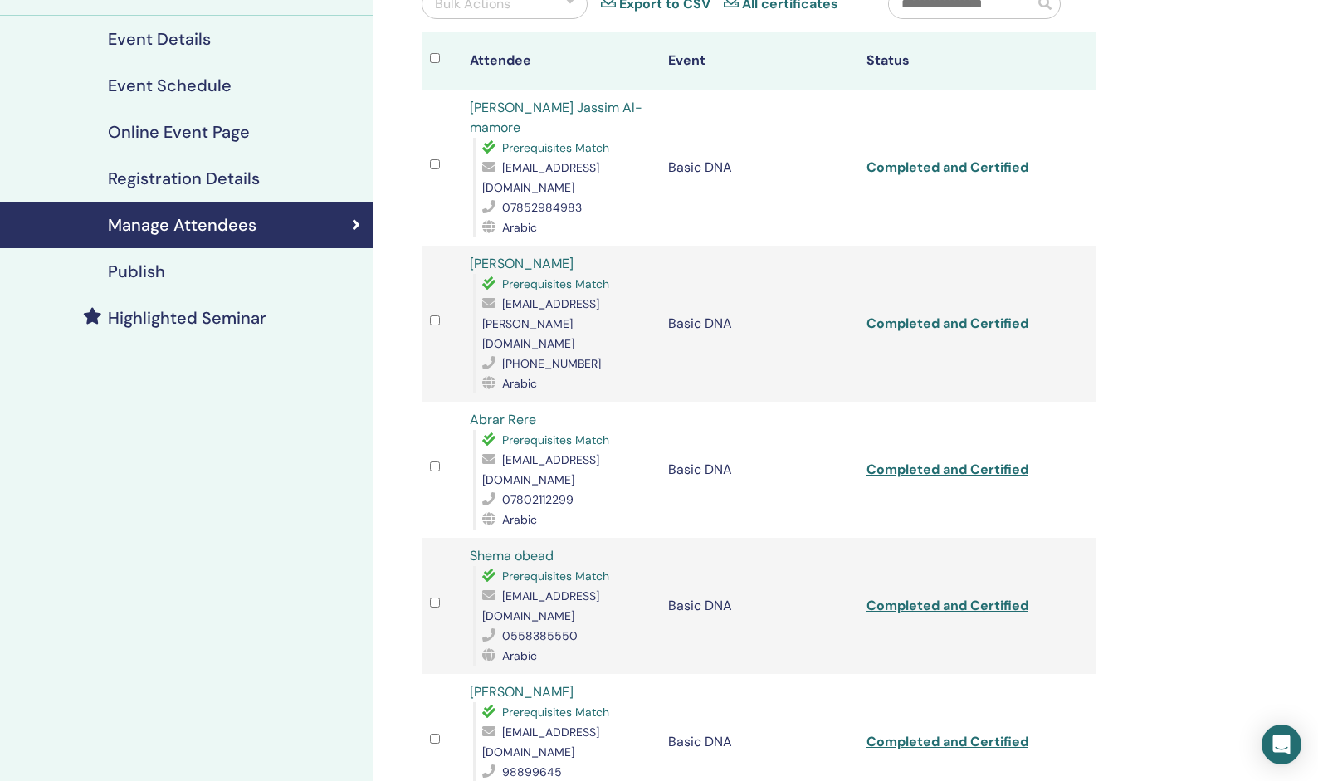
click at [927, 597] on link "Completed and Certified" at bounding box center [948, 605] width 162 height 17
click at [1038, 247] on td "Completed and Certified" at bounding box center [957, 324] width 198 height 156
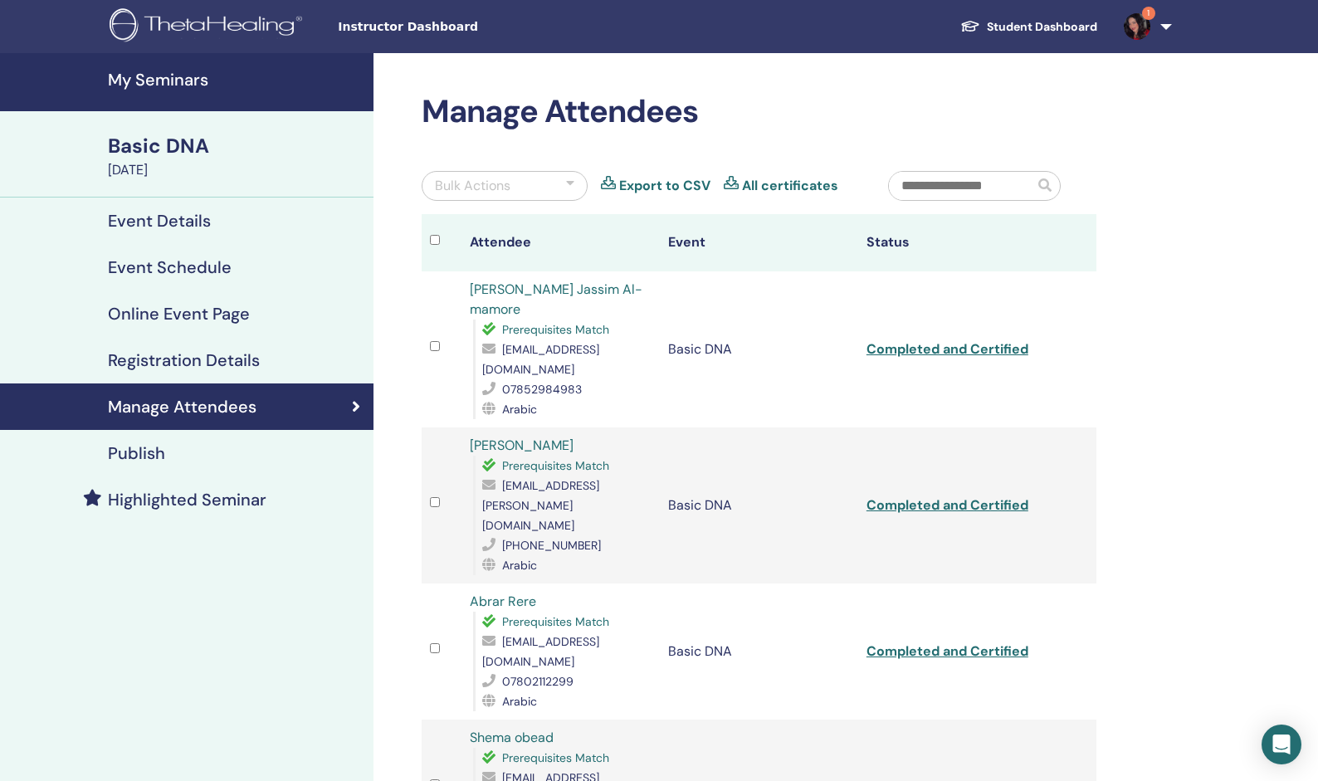
scroll to position [0, 0]
click at [724, 177] on icon at bounding box center [731, 186] width 15 height 20
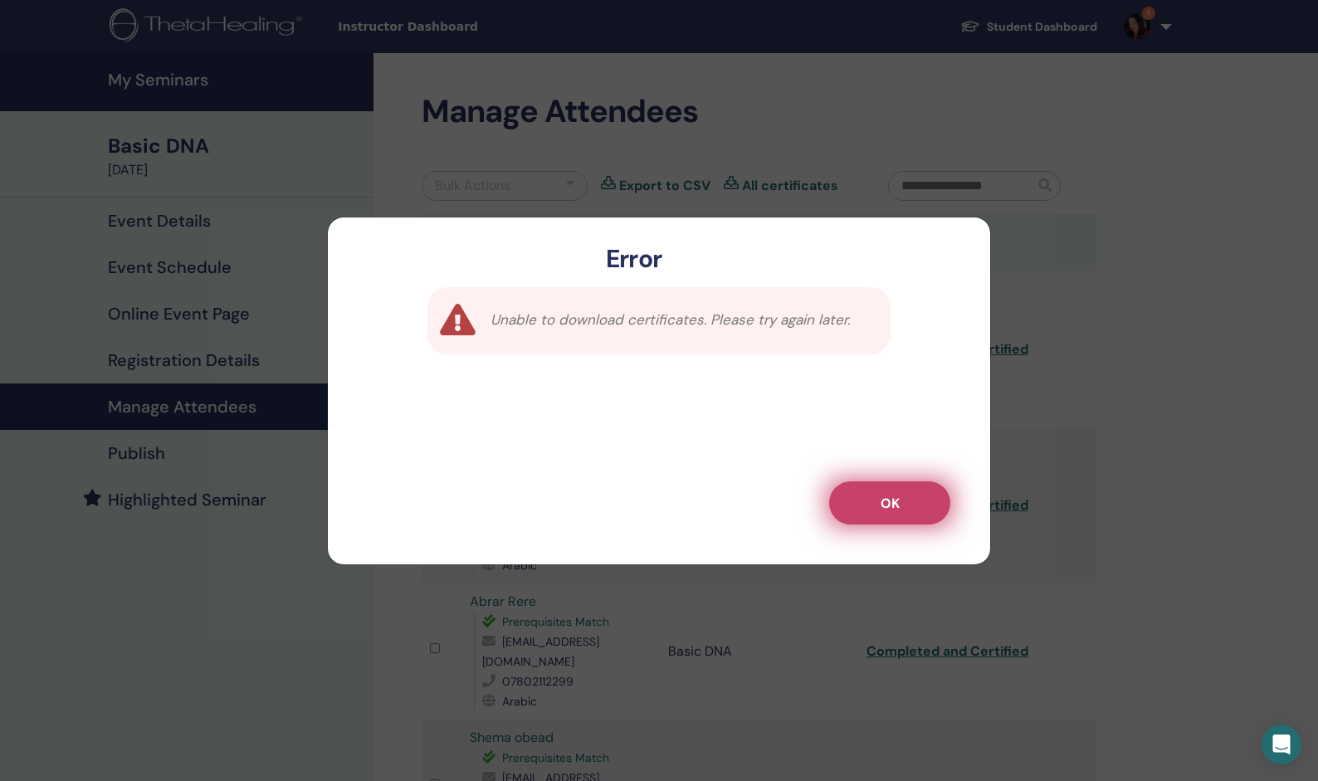
click at [886, 503] on span "OK" at bounding box center [890, 503] width 19 height 17
